Goal: Navigation & Orientation: Find specific page/section

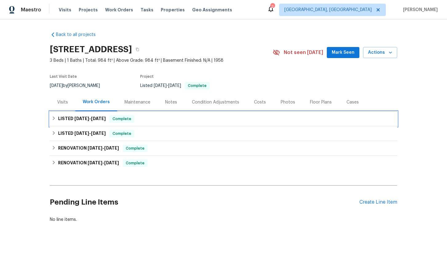
click at [54, 119] on icon at bounding box center [54, 118] width 2 height 4
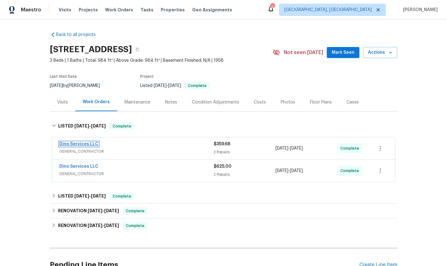
click at [78, 145] on link "Dino Services LLC" at bounding box center [78, 144] width 39 height 4
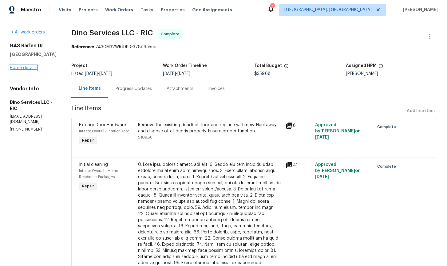
click at [26, 69] on link "Home details" at bounding box center [23, 68] width 27 height 4
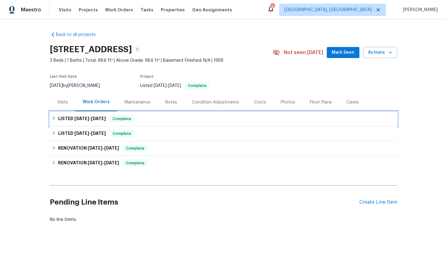
click at [54, 120] on icon at bounding box center [54, 118] width 4 height 4
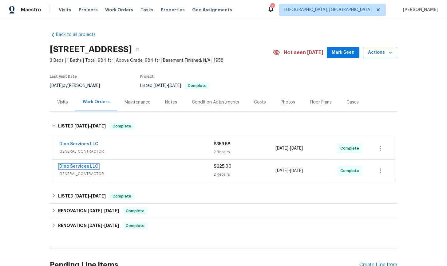
click at [82, 167] on link "Dino Services LLC" at bounding box center [78, 166] width 39 height 4
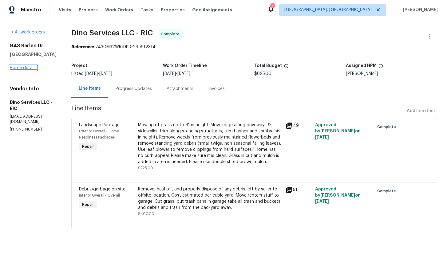
click at [25, 66] on link "Home details" at bounding box center [23, 68] width 27 height 4
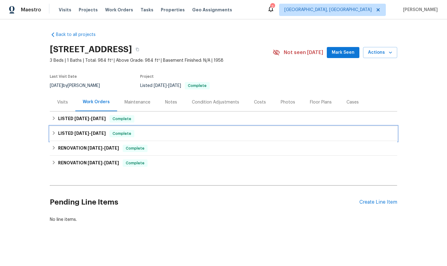
click at [53, 133] on icon at bounding box center [54, 133] width 4 height 4
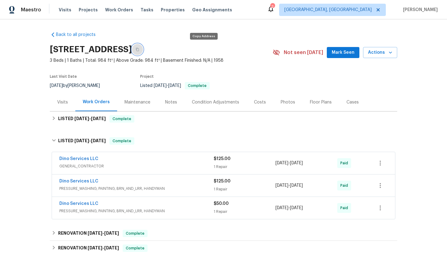
click at [139, 49] on icon "button" at bounding box center [138, 50] width 4 height 4
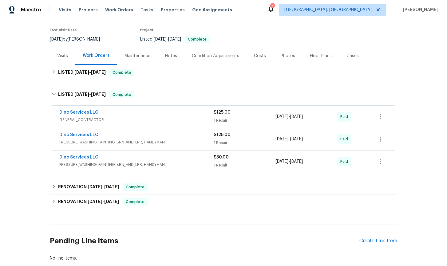
scroll to position [84, 0]
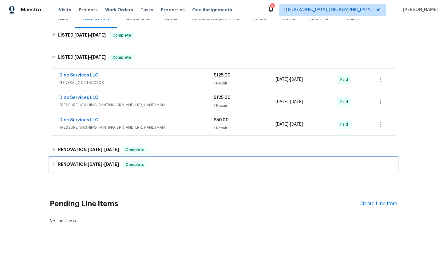
click at [54, 166] on icon at bounding box center [54, 164] width 4 height 4
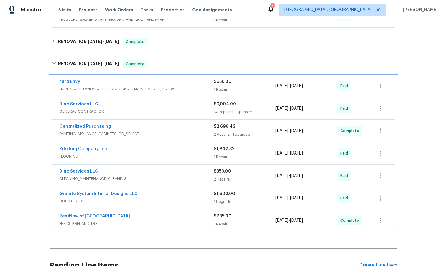
scroll to position [195, 0]
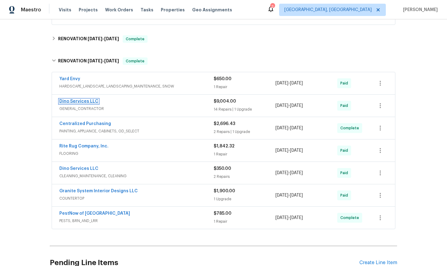
click at [87, 103] on link "Dino Services LLC" at bounding box center [78, 101] width 39 height 4
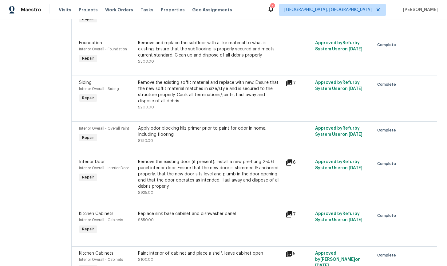
scroll to position [129, 0]
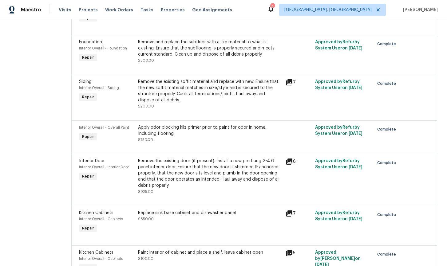
click at [289, 84] on icon at bounding box center [289, 82] width 6 height 6
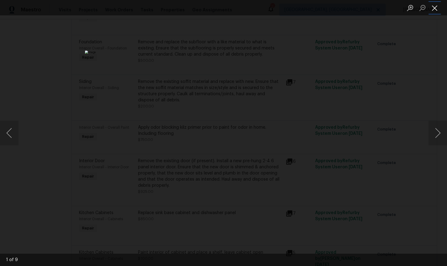
click at [433, 10] on button "Close lightbox" at bounding box center [434, 7] width 12 height 11
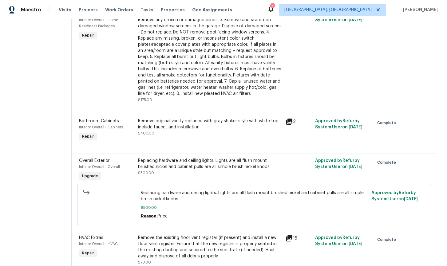
scroll to position [440, 0]
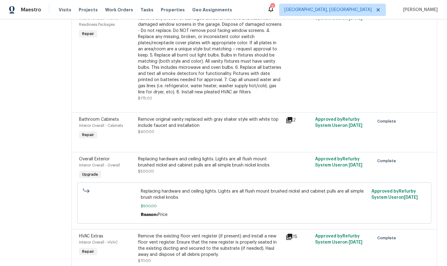
click at [291, 120] on icon at bounding box center [289, 120] width 6 height 6
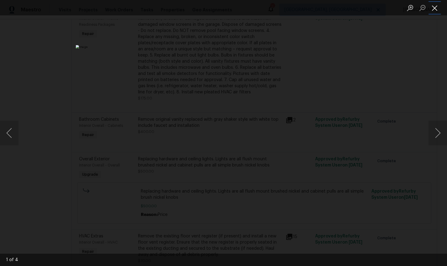
click at [434, 10] on button "Close lightbox" at bounding box center [434, 7] width 12 height 11
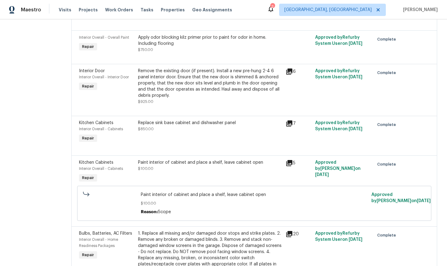
scroll to position [0, 0]
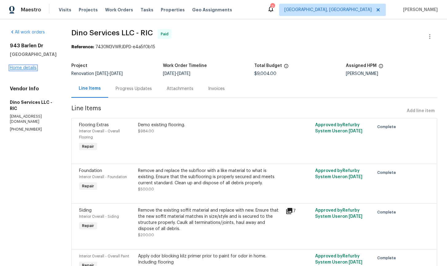
click at [22, 67] on link "Home details" at bounding box center [23, 68] width 27 height 4
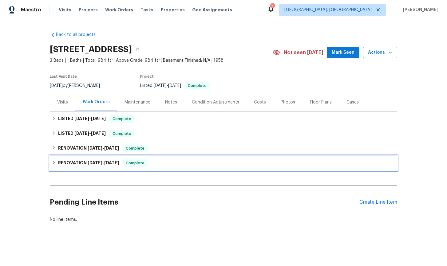
click at [53, 161] on icon at bounding box center [54, 162] width 4 height 4
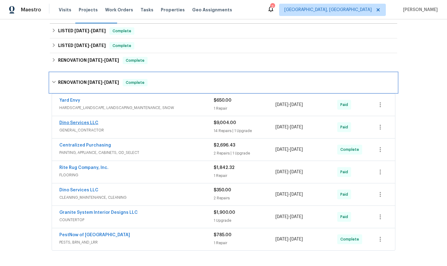
scroll to position [124, 0]
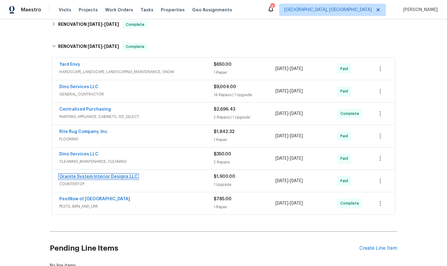
click at [95, 178] on link "Granite System Interior Designs LLC" at bounding box center [98, 177] width 78 height 4
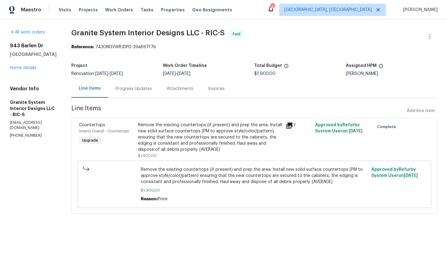
click at [288, 127] on icon at bounding box center [288, 125] width 7 height 7
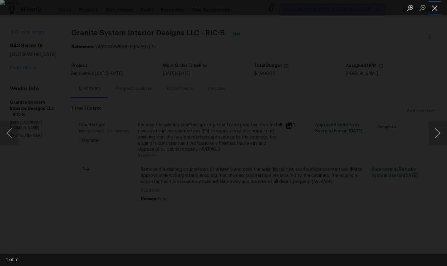
click at [435, 10] on button "Close lightbox" at bounding box center [434, 7] width 12 height 11
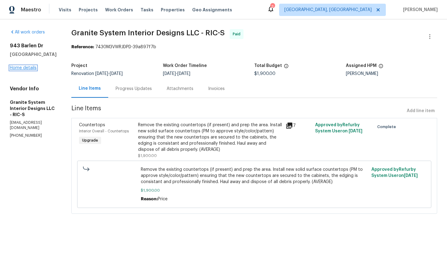
click at [23, 70] on link "Home details" at bounding box center [23, 68] width 27 height 4
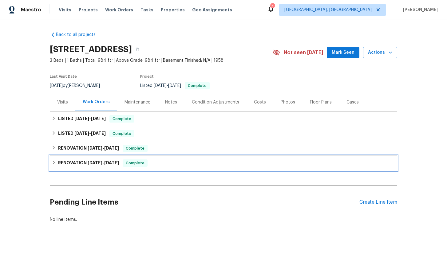
click at [53, 163] on icon at bounding box center [54, 163] width 2 height 4
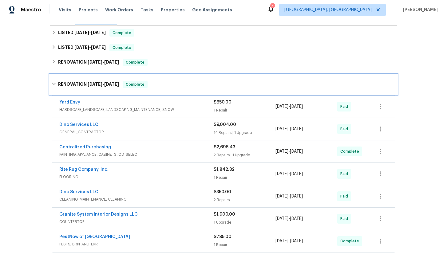
scroll to position [84, 0]
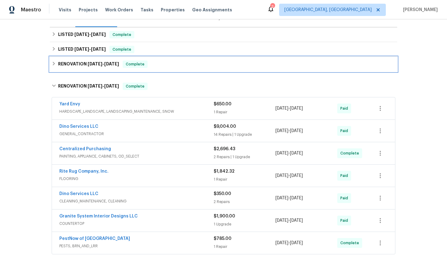
click at [54, 65] on icon at bounding box center [54, 63] width 4 height 4
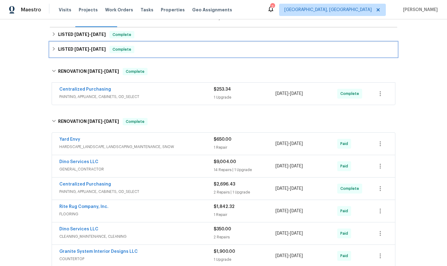
click at [53, 50] on icon at bounding box center [54, 49] width 2 height 4
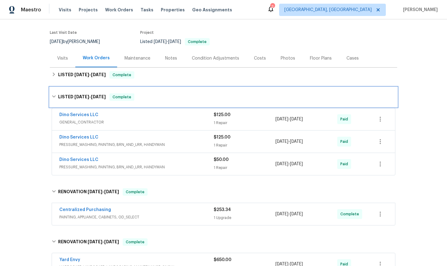
scroll to position [0, 0]
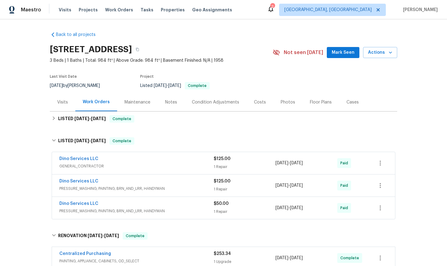
click at [32, 179] on div "Back to all projects [STREET_ADDRESS] 3 Beds | 1 Baths | Total: 984 ft² | Above…" at bounding box center [223, 142] width 447 height 247
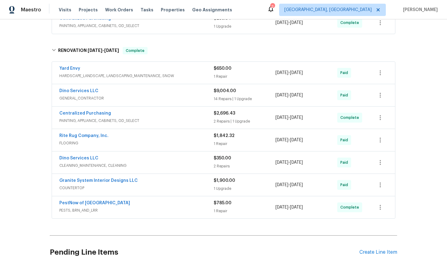
scroll to position [236, 0]
